Goal: Information Seeking & Learning: Check status

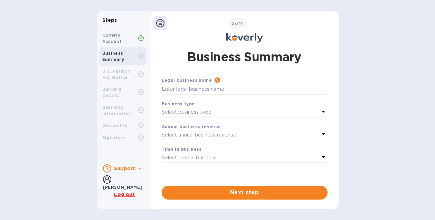
click at [122, 38] on div "Koverly Account" at bounding box center [120, 38] width 36 height 12
click at [118, 40] on b "Koverly Account" at bounding box center [112, 38] width 20 height 11
click at [115, 64] on div "Business Summary" at bounding box center [123, 56] width 47 height 18
click at [117, 38] on div "Koverly Account" at bounding box center [120, 38] width 36 height 12
click at [159, 23] on icon at bounding box center [160, 23] width 8 height 8
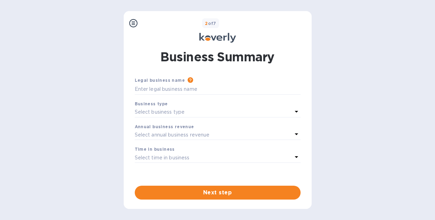
click at [135, 24] on icon at bounding box center [133, 23] width 8 height 8
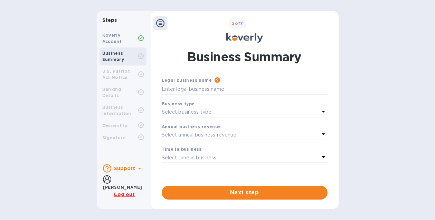
click at [123, 36] on div "Koverly Account" at bounding box center [120, 38] width 36 height 12
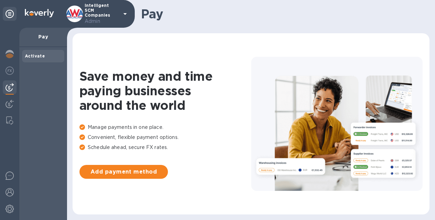
click at [126, 14] on icon at bounding box center [125, 14] width 8 height 8
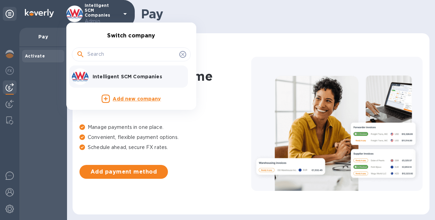
click at [185, 12] on div at bounding box center [217, 110] width 435 height 220
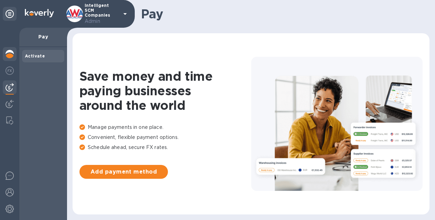
click at [9, 55] on img at bounding box center [10, 54] width 8 height 8
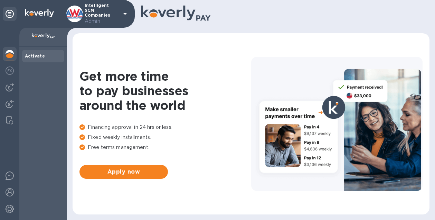
click at [11, 15] on icon at bounding box center [10, 14] width 8 height 8
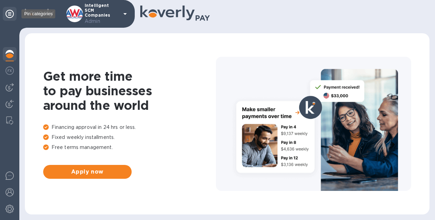
click at [9, 12] on icon at bounding box center [10, 14] width 8 height 8
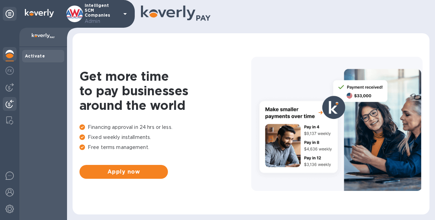
click at [11, 97] on div at bounding box center [10, 104] width 14 height 15
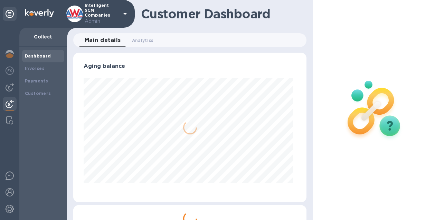
scroll to position [149, 231]
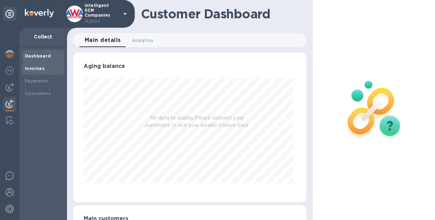
click at [43, 65] on div "Invoices" at bounding box center [43, 68] width 37 height 7
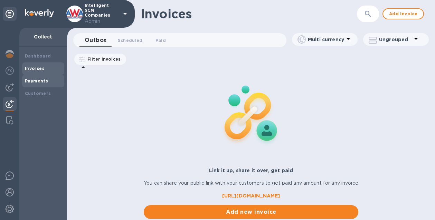
click at [41, 81] on b "Payments" at bounding box center [36, 80] width 23 height 5
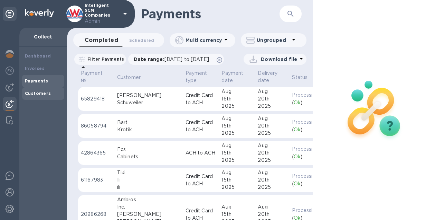
click at [35, 95] on b "Customers" at bounding box center [38, 93] width 26 height 5
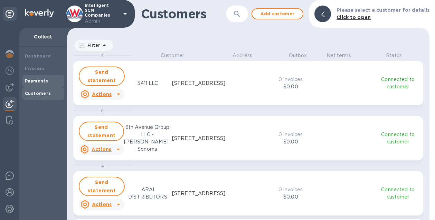
scroll to position [162, 360]
click at [36, 79] on b "Payments" at bounding box center [36, 80] width 23 height 5
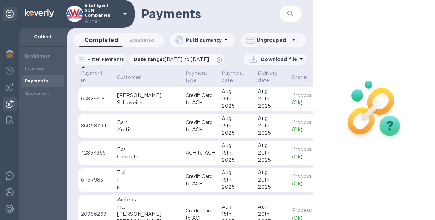
click at [292, 14] on icon "button" at bounding box center [291, 14] width 6 height 6
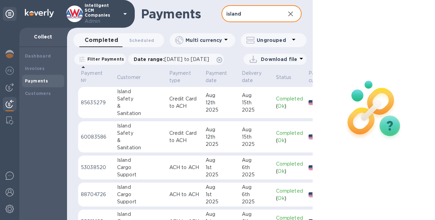
click at [115, 113] on td "Island Safety & Sanitation" at bounding box center [140, 102] width 52 height 31
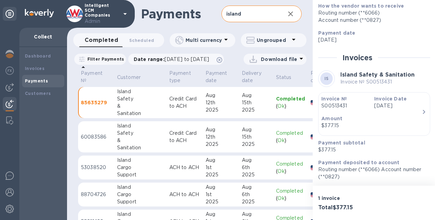
click at [249, 15] on input "island" at bounding box center [251, 14] width 58 height 17
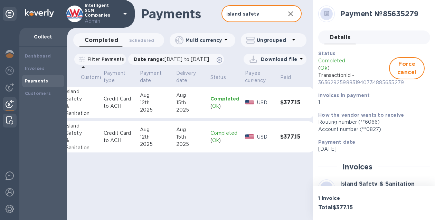
type input "island safety"
click at [7, 119] on img at bounding box center [9, 120] width 7 height 8
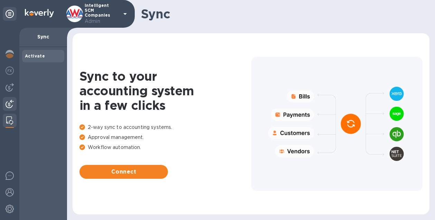
click at [7, 108] on div at bounding box center [10, 104] width 14 height 15
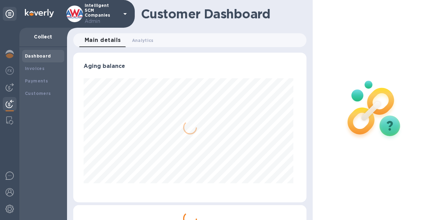
scroll to position [149, 231]
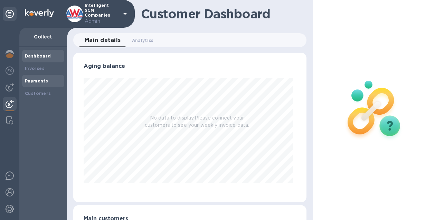
click at [38, 82] on b "Payments" at bounding box center [36, 80] width 23 height 5
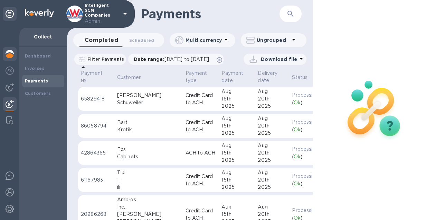
click at [9, 57] on img at bounding box center [10, 54] width 8 height 8
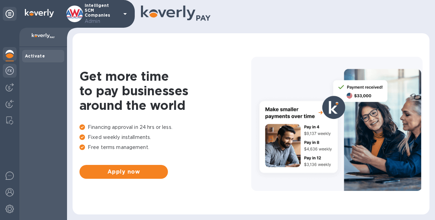
click at [8, 68] on img at bounding box center [10, 70] width 8 height 8
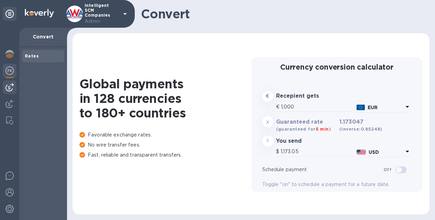
click at [8, 90] on img at bounding box center [10, 87] width 8 height 8
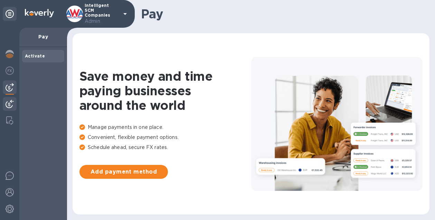
click at [8, 102] on img at bounding box center [10, 104] width 8 height 8
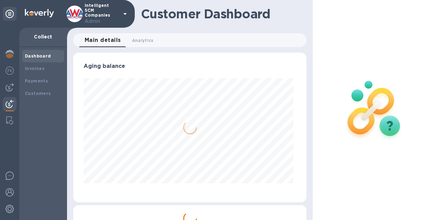
scroll to position [149, 231]
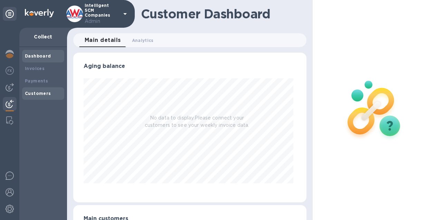
click at [40, 91] on b "Customers" at bounding box center [38, 93] width 26 height 5
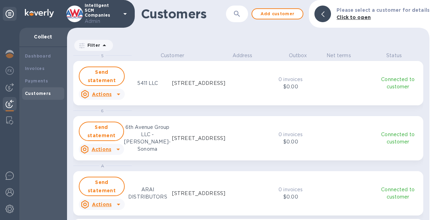
scroll to position [162, 360]
click at [40, 77] on div "Payments" at bounding box center [43, 80] width 37 height 7
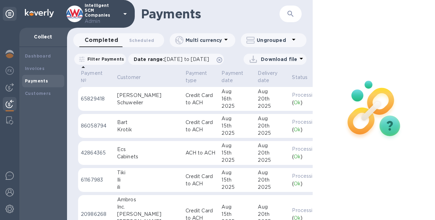
click at [290, 8] on button "button" at bounding box center [291, 14] width 17 height 17
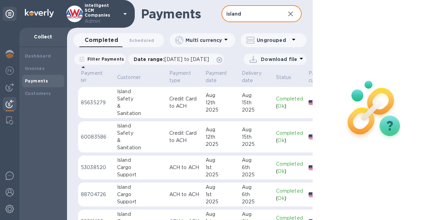
type input "island"
click at [142, 110] on div "&" at bounding box center [140, 105] width 47 height 7
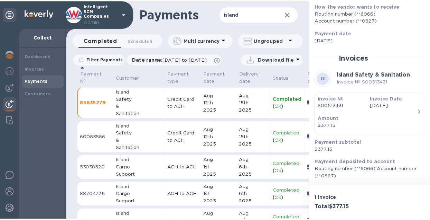
scroll to position [110, 0]
